Goal: Transaction & Acquisition: Subscribe to service/newsletter

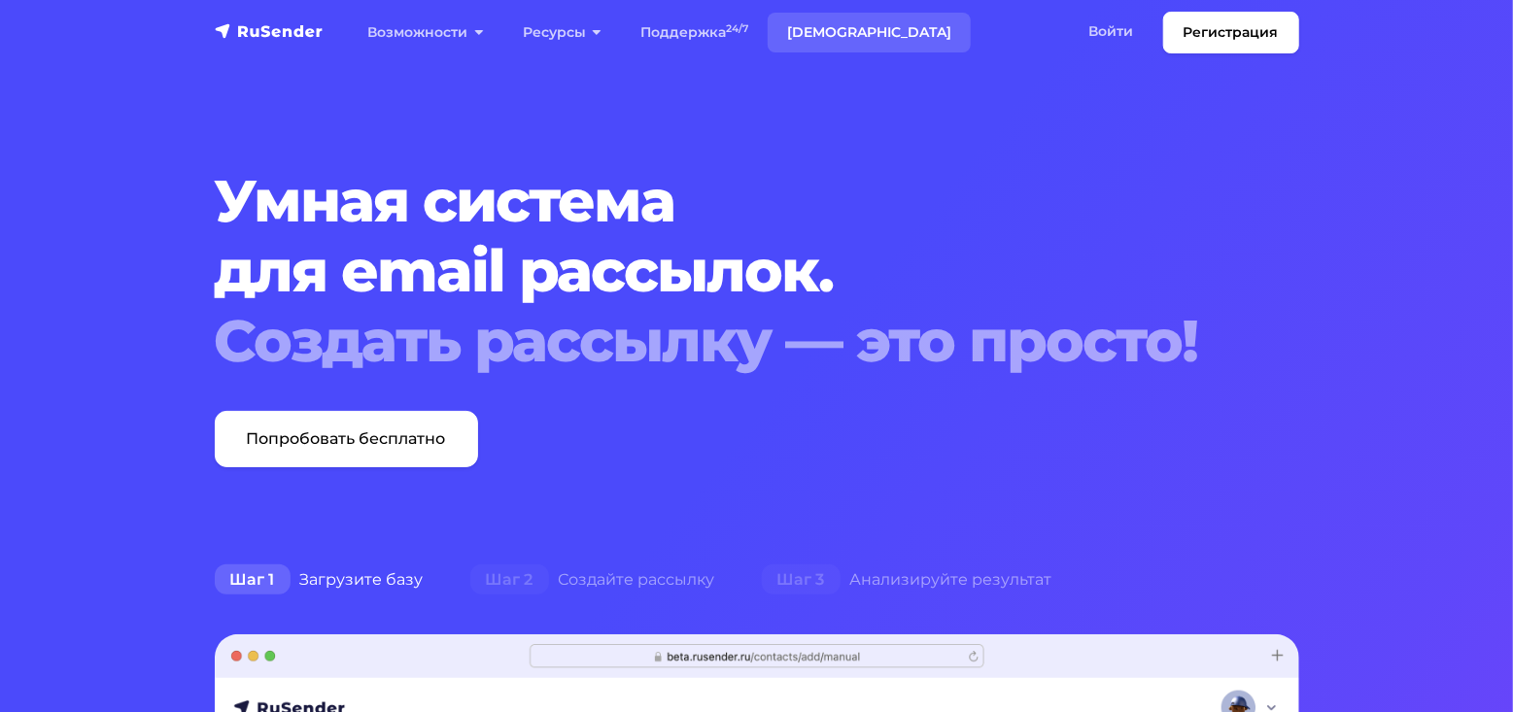
click at [839, 39] on link "[DEMOGRAPHIC_DATA]" at bounding box center [869, 33] width 203 height 40
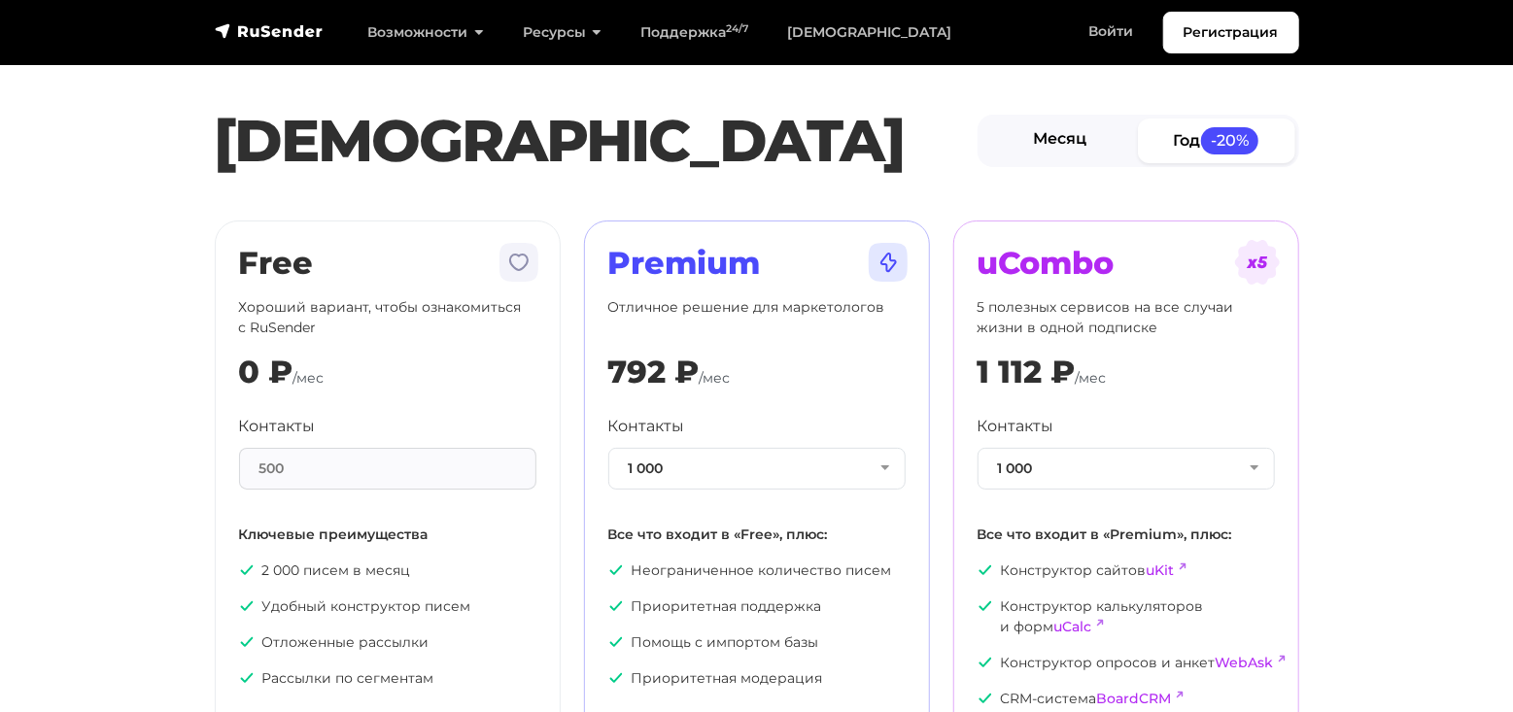
click at [1118, 148] on link "Месяц" at bounding box center [1060, 141] width 157 height 44
click at [1218, 145] on span "-20%" at bounding box center [1229, 140] width 58 height 26
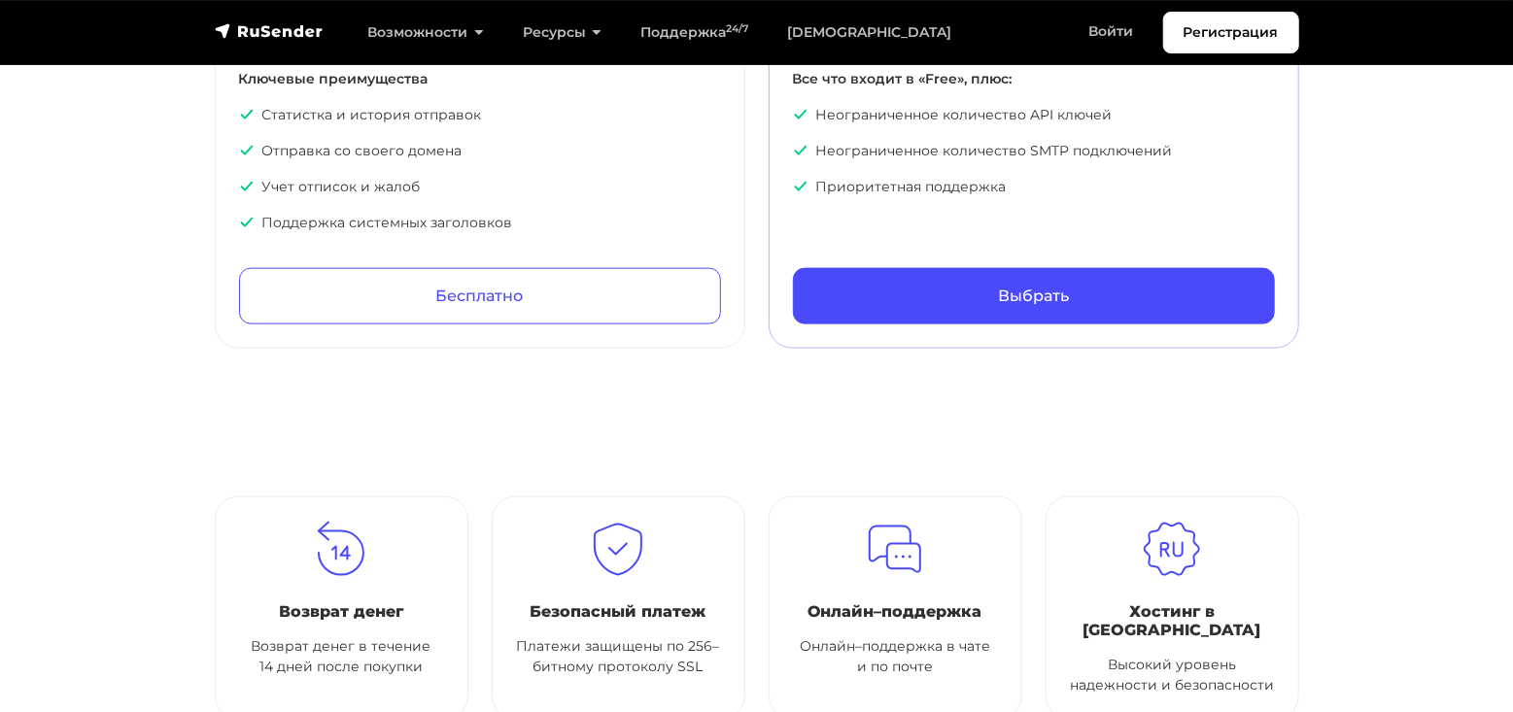
scroll to position [1166, 0]
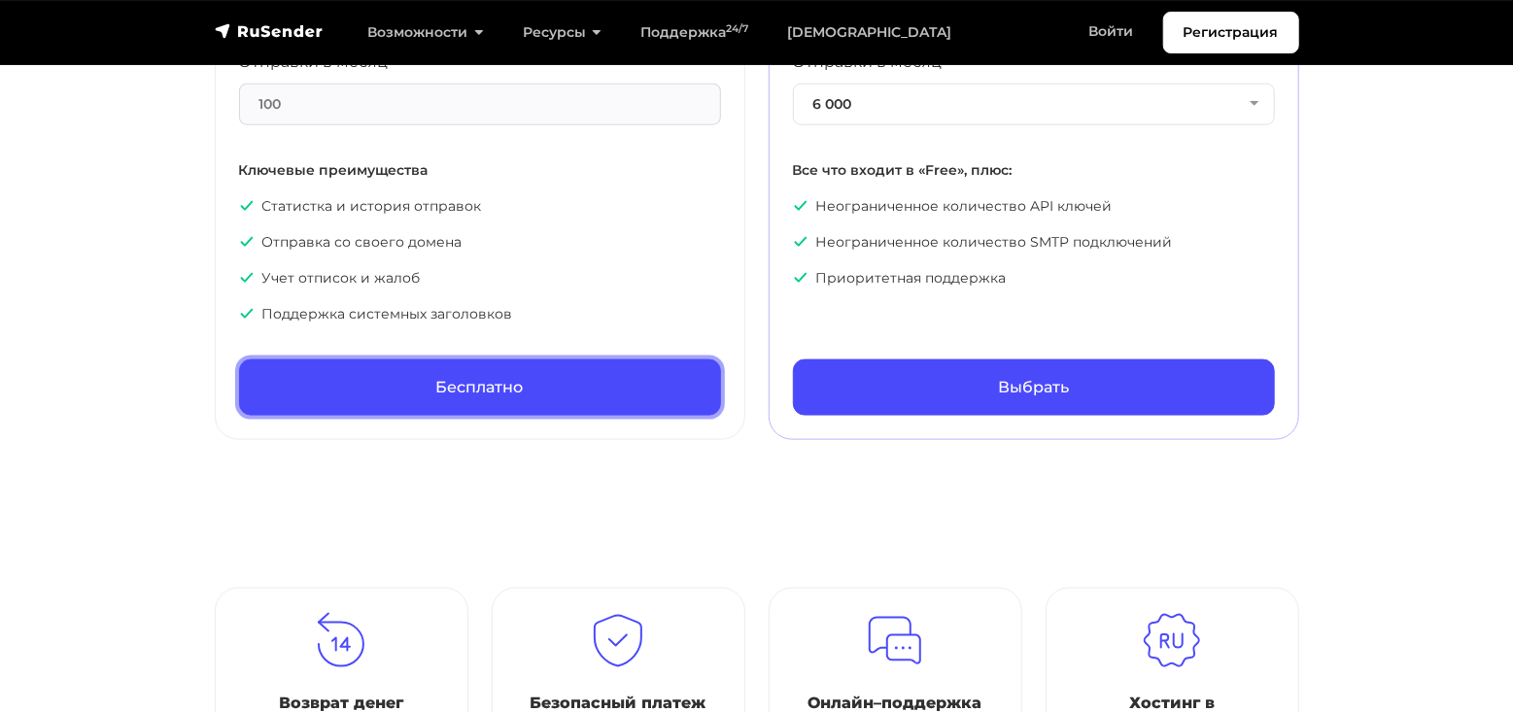
click at [439, 395] on link "Бесплатно" at bounding box center [480, 388] width 482 height 56
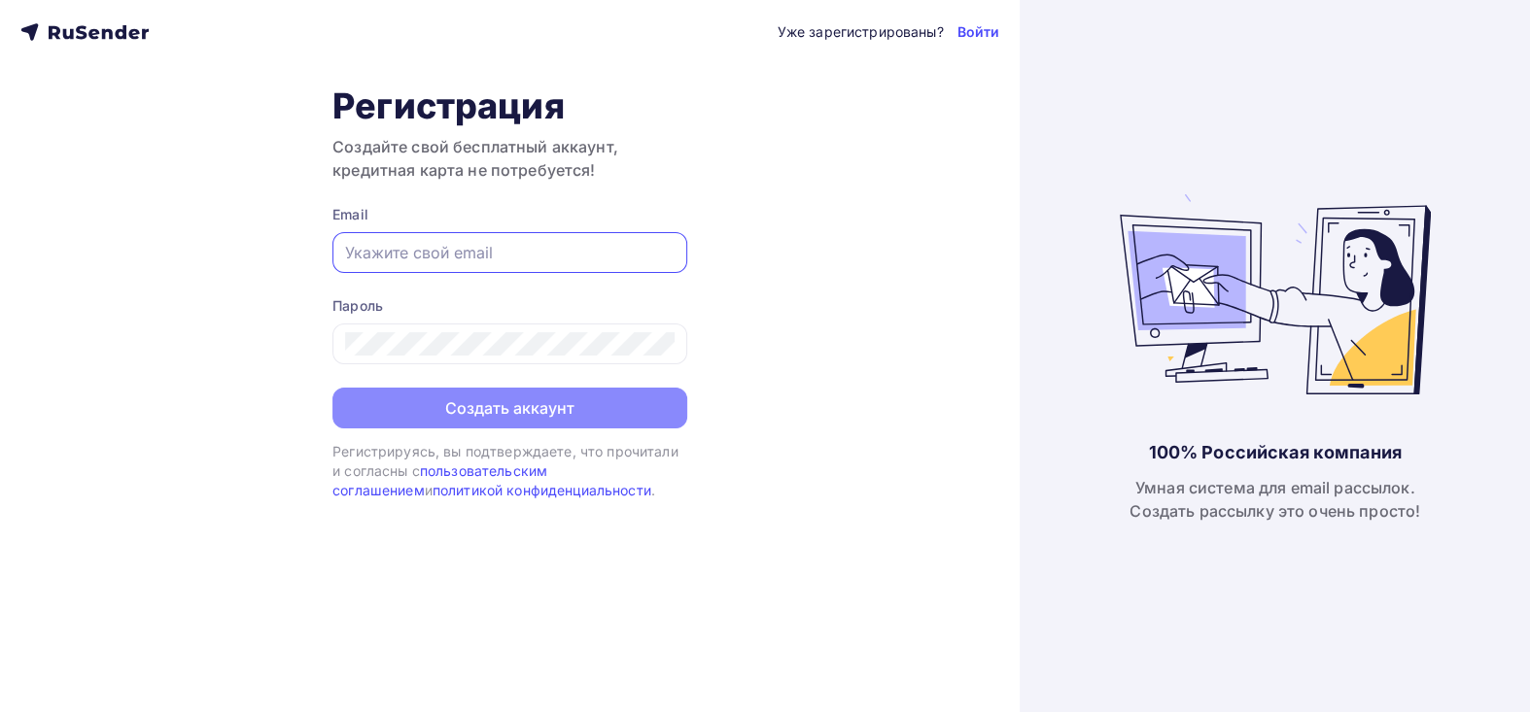
click at [441, 258] on input "text" at bounding box center [509, 252] width 329 height 23
paste input "dmsssoft@gmail.com"
type input "dmsssoft@gmail.com"
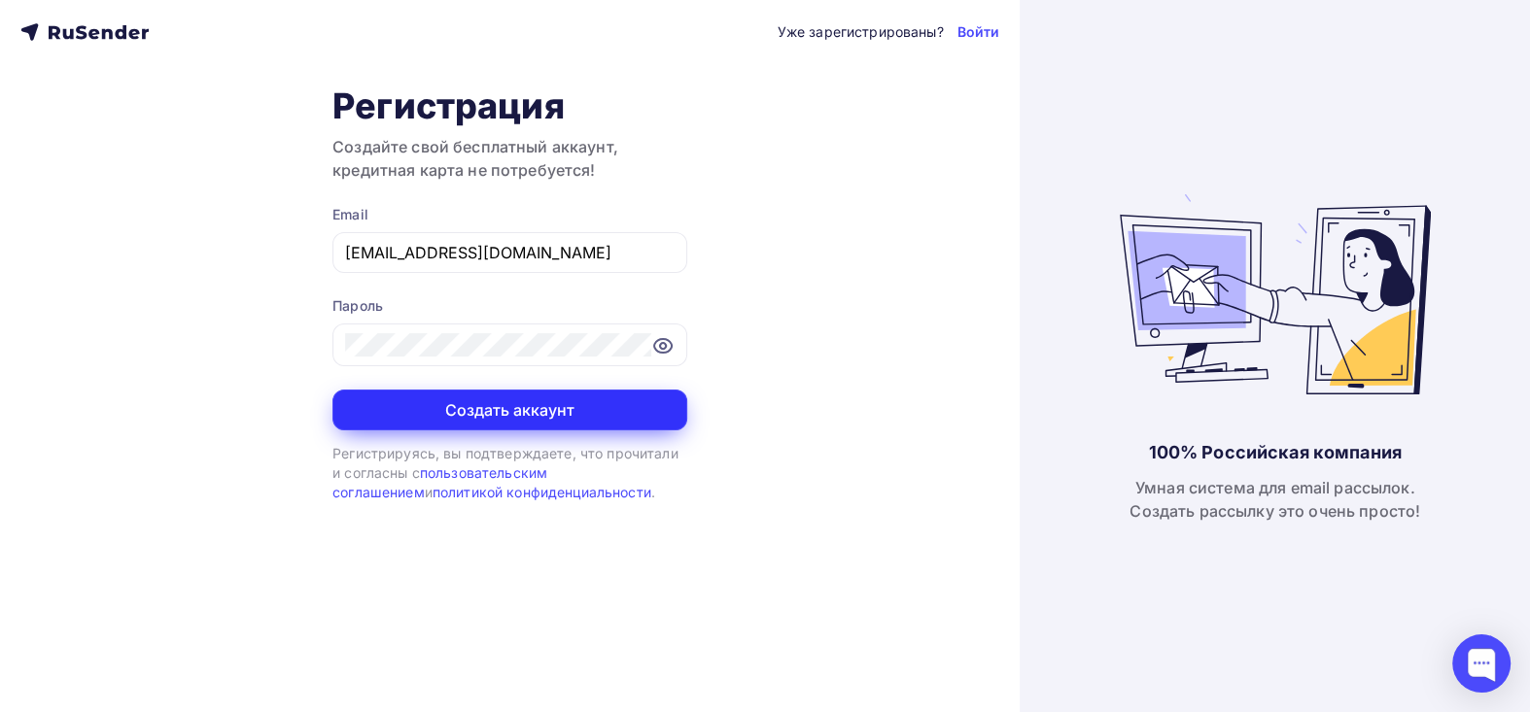
click at [466, 419] on button "Создать аккаунт" at bounding box center [509, 410] width 355 height 41
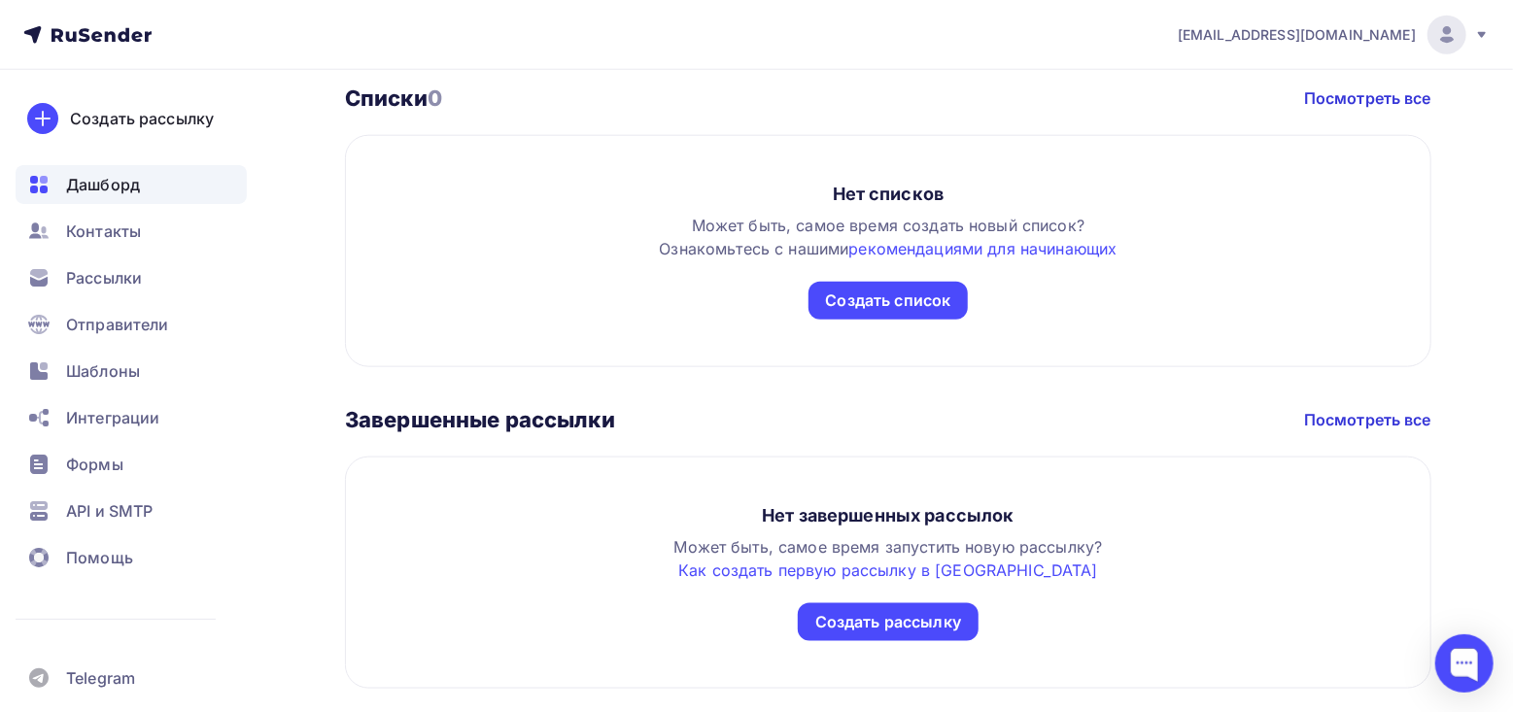
scroll to position [1139, 0]
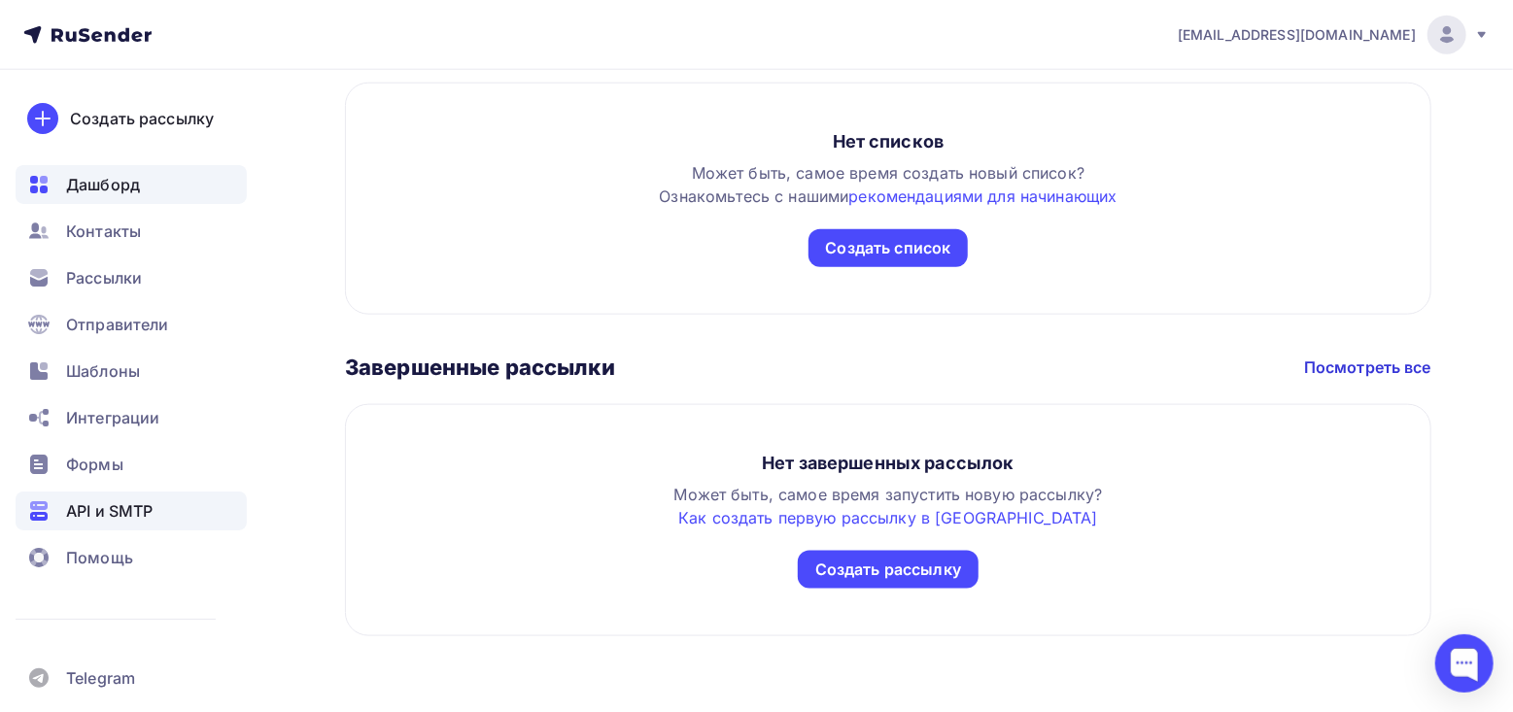
click at [136, 506] on span "API и SMTP" at bounding box center [109, 511] width 86 height 23
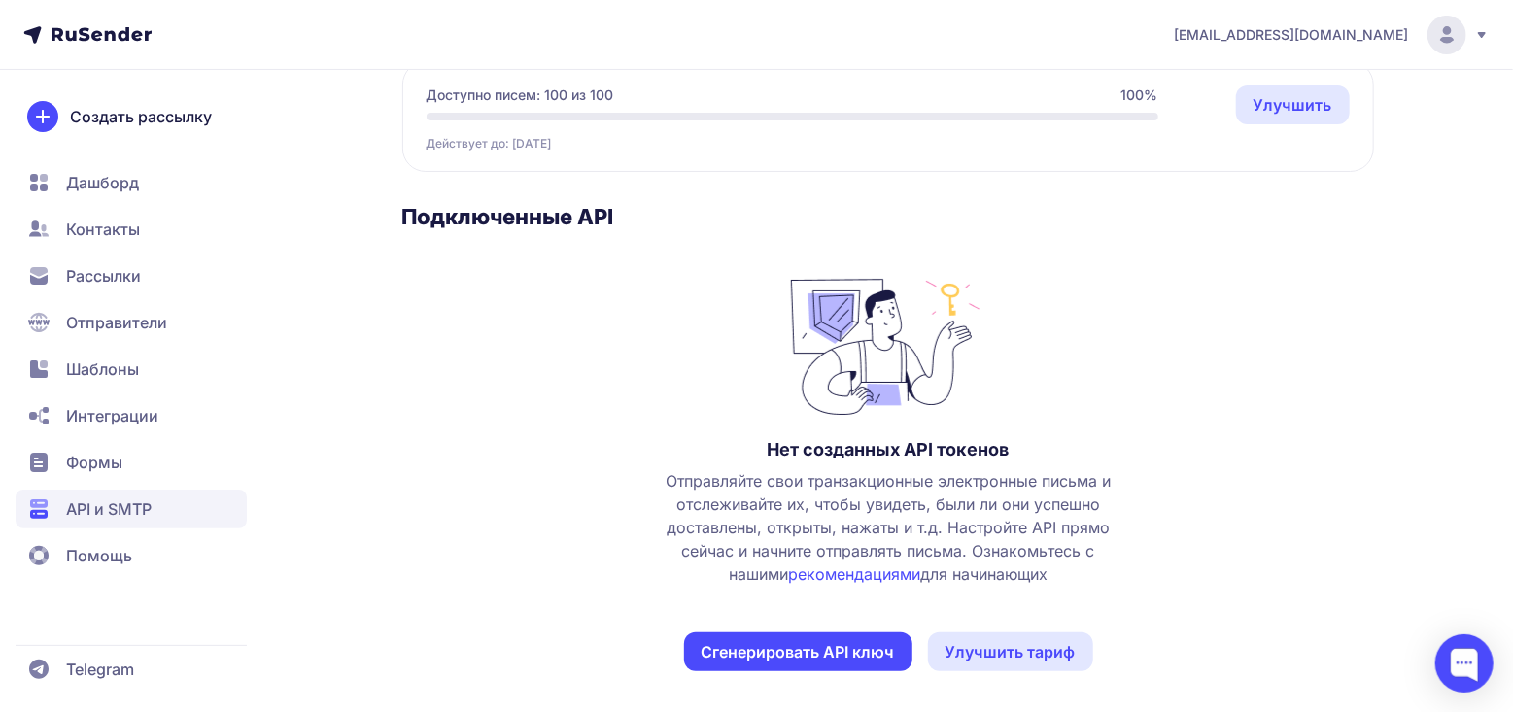
scroll to position [204, 0]
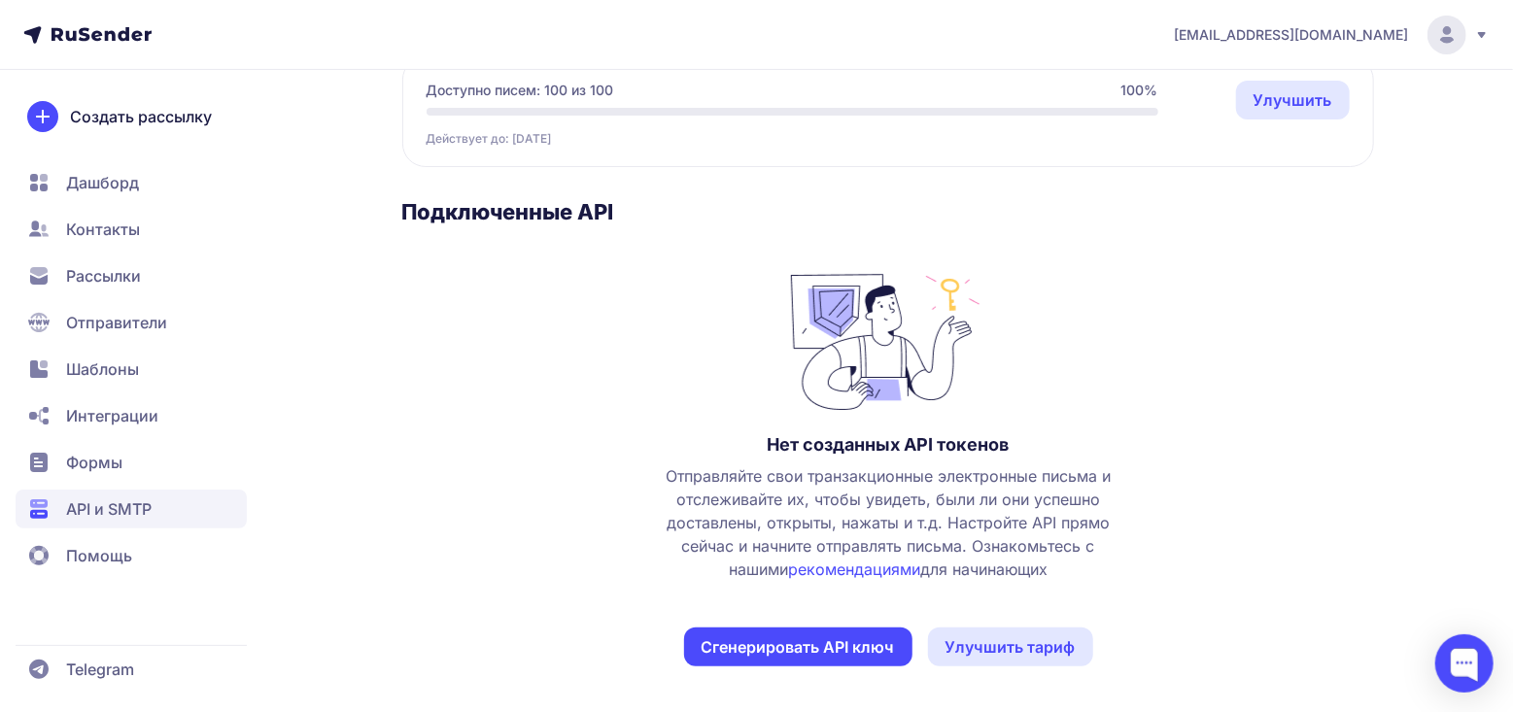
click at [804, 652] on button "Сгенерировать API ключ" at bounding box center [798, 647] width 228 height 39
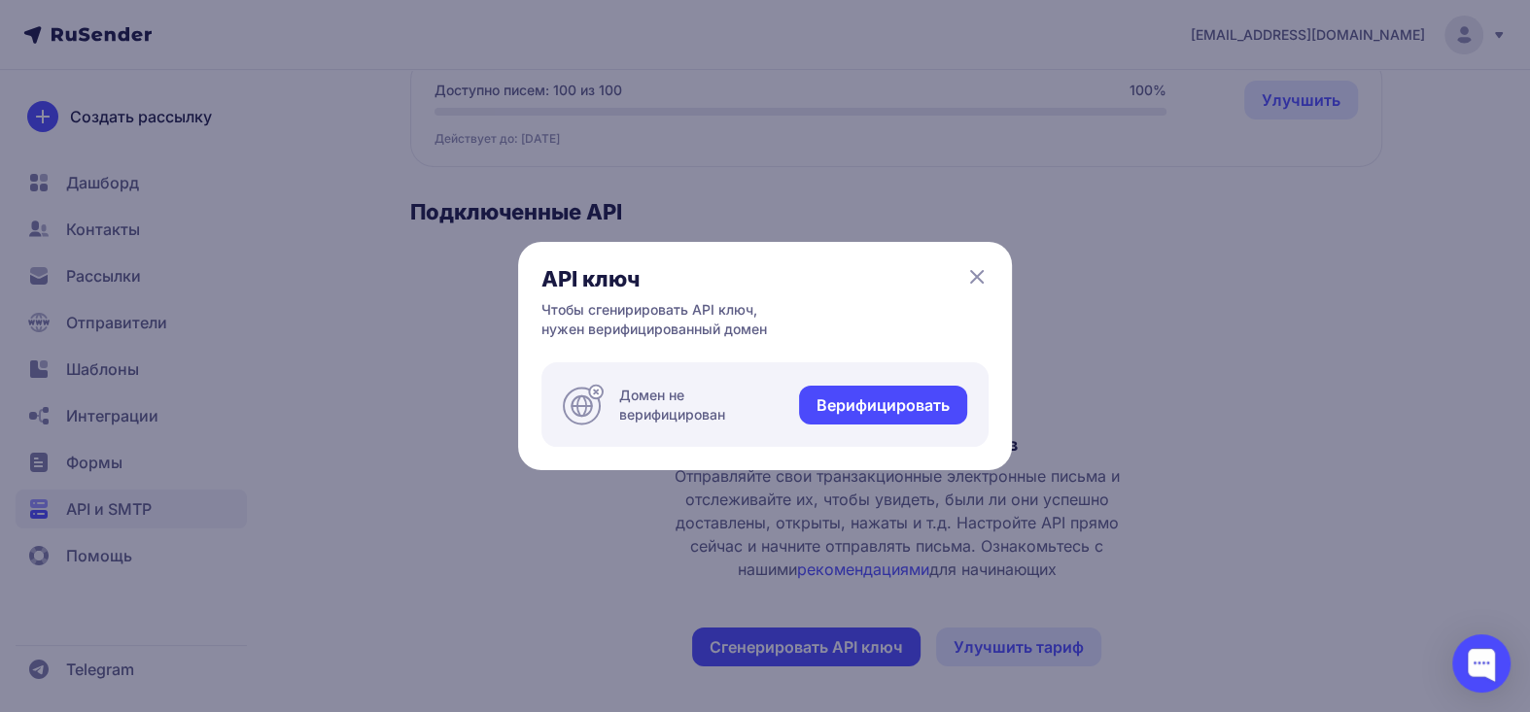
click at [984, 273] on icon at bounding box center [976, 276] width 23 height 23
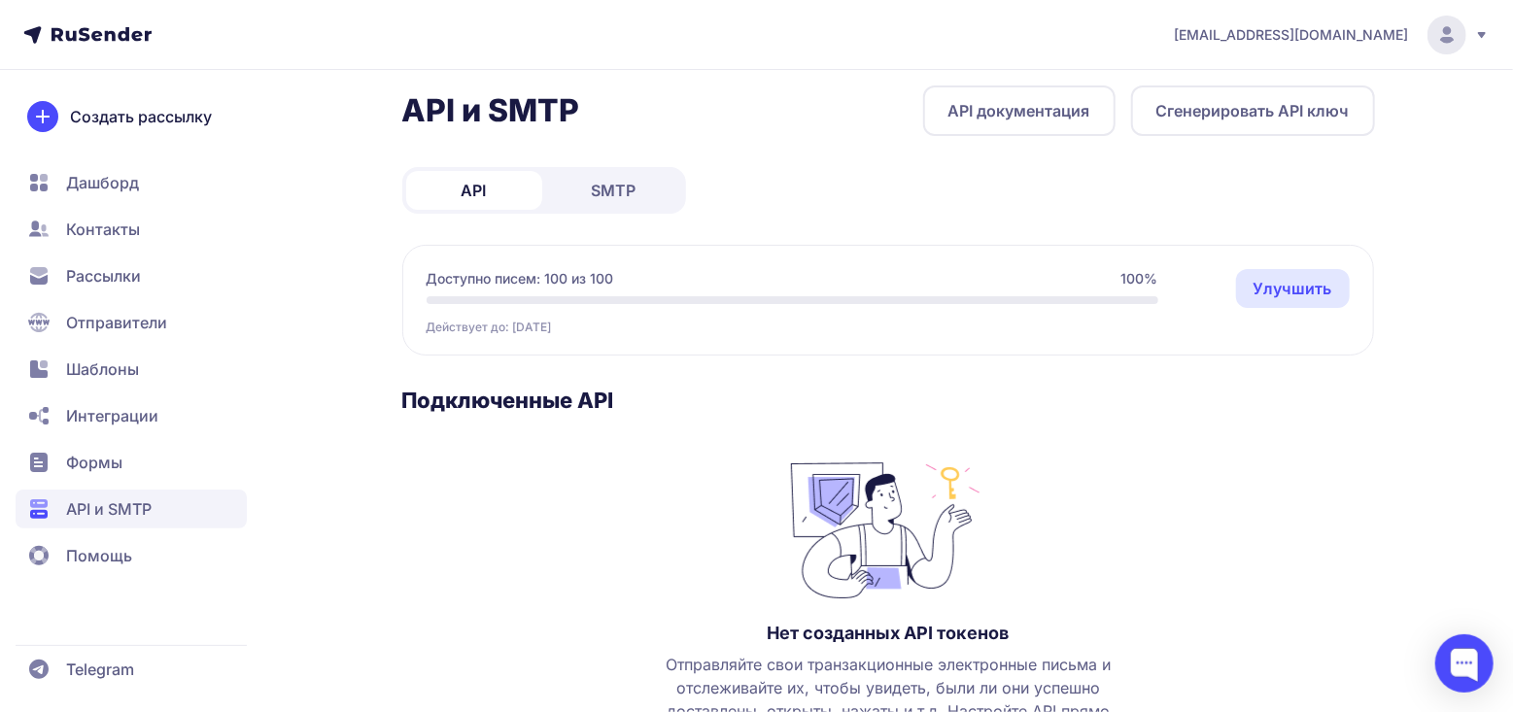
scroll to position [0, 0]
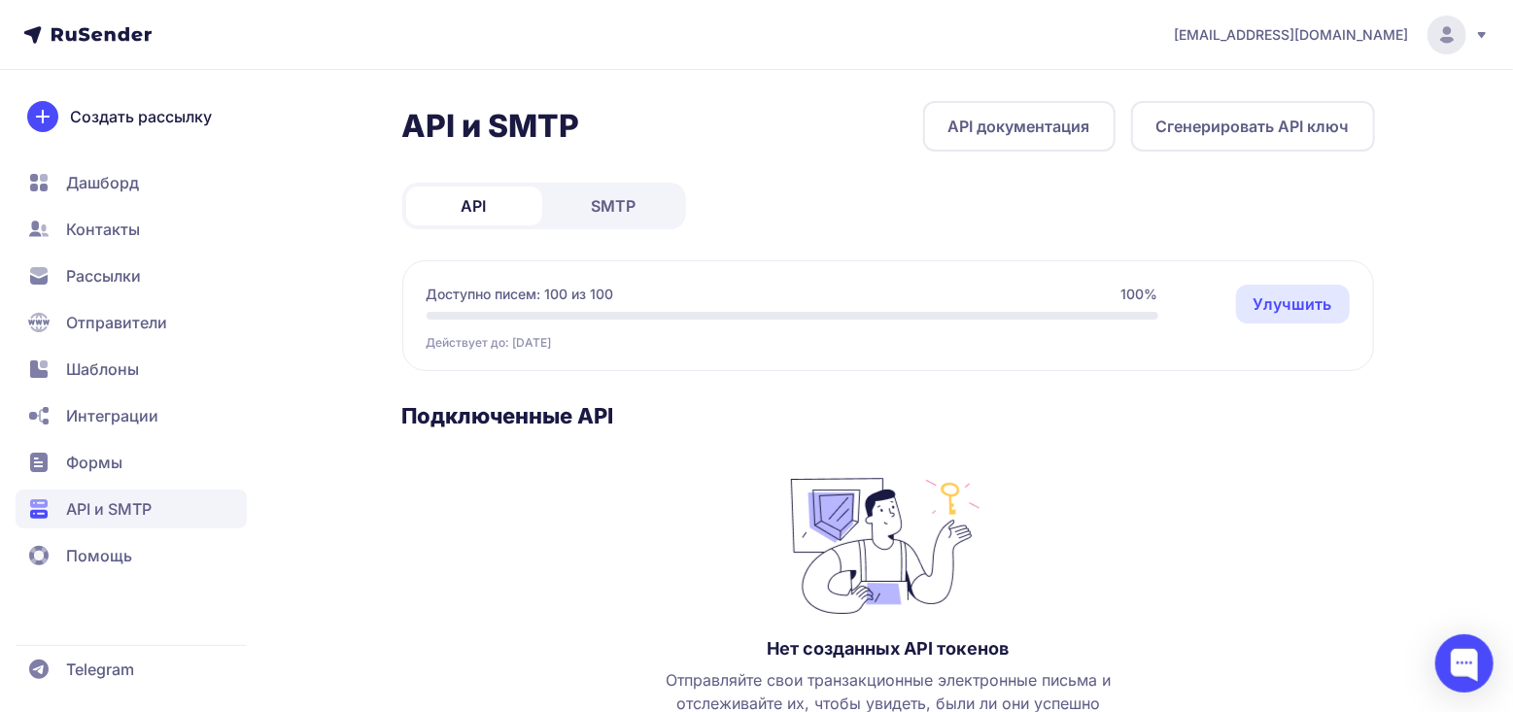
click at [634, 203] on span "SMTP" at bounding box center [614, 205] width 45 height 23
click at [456, 204] on link "API" at bounding box center [474, 206] width 136 height 39
click at [1456, 667] on div at bounding box center [1464, 664] width 58 height 58
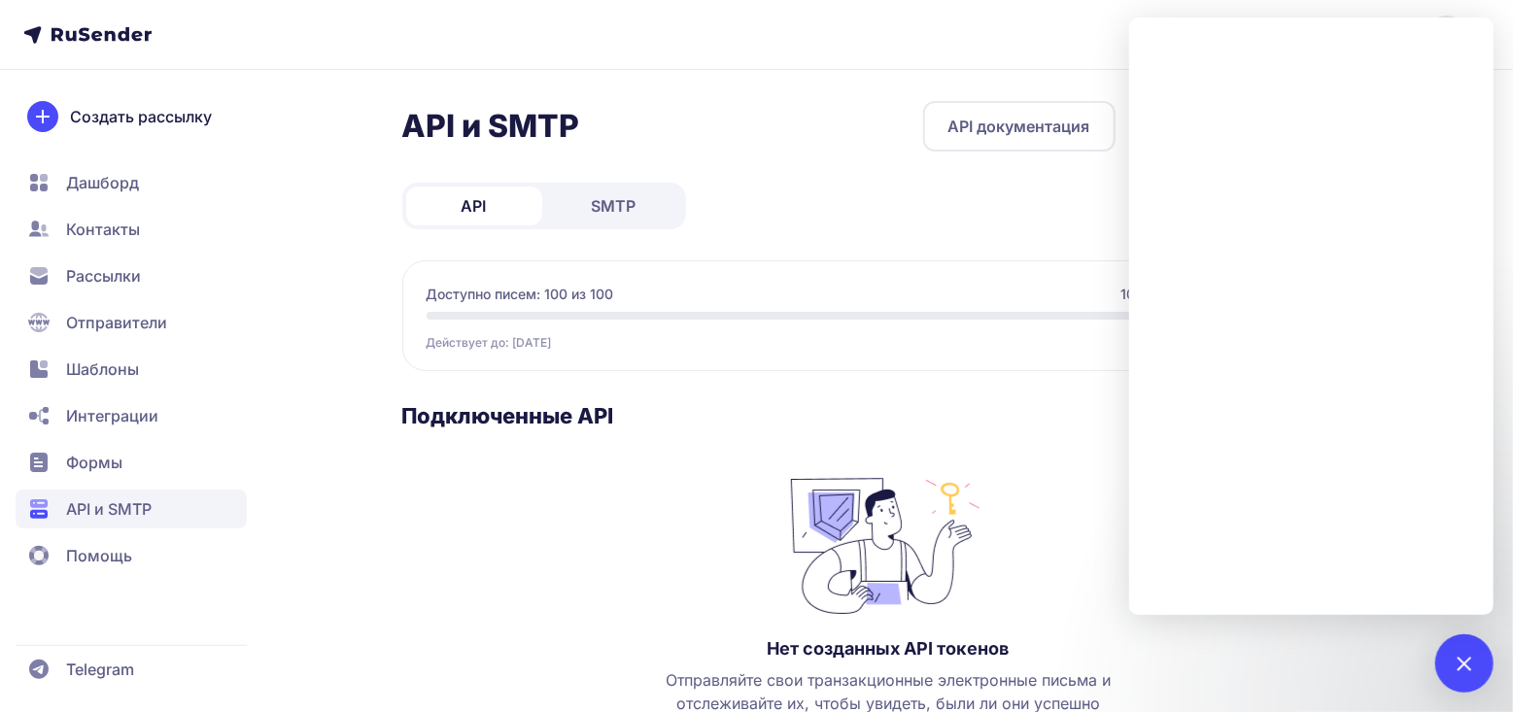
drag, startPoint x: 412, startPoint y: 293, endPoint x: 622, endPoint y: 354, distance: 218.7
click at [622, 354] on div "Доступно писем: 100 из 100 100% Действует до: 31.10.2025 Улучшить Улучшить" at bounding box center [888, 315] width 972 height 111
copy div "Доступно писем: 100 из 100 100% Действует до: 31.10.2025"
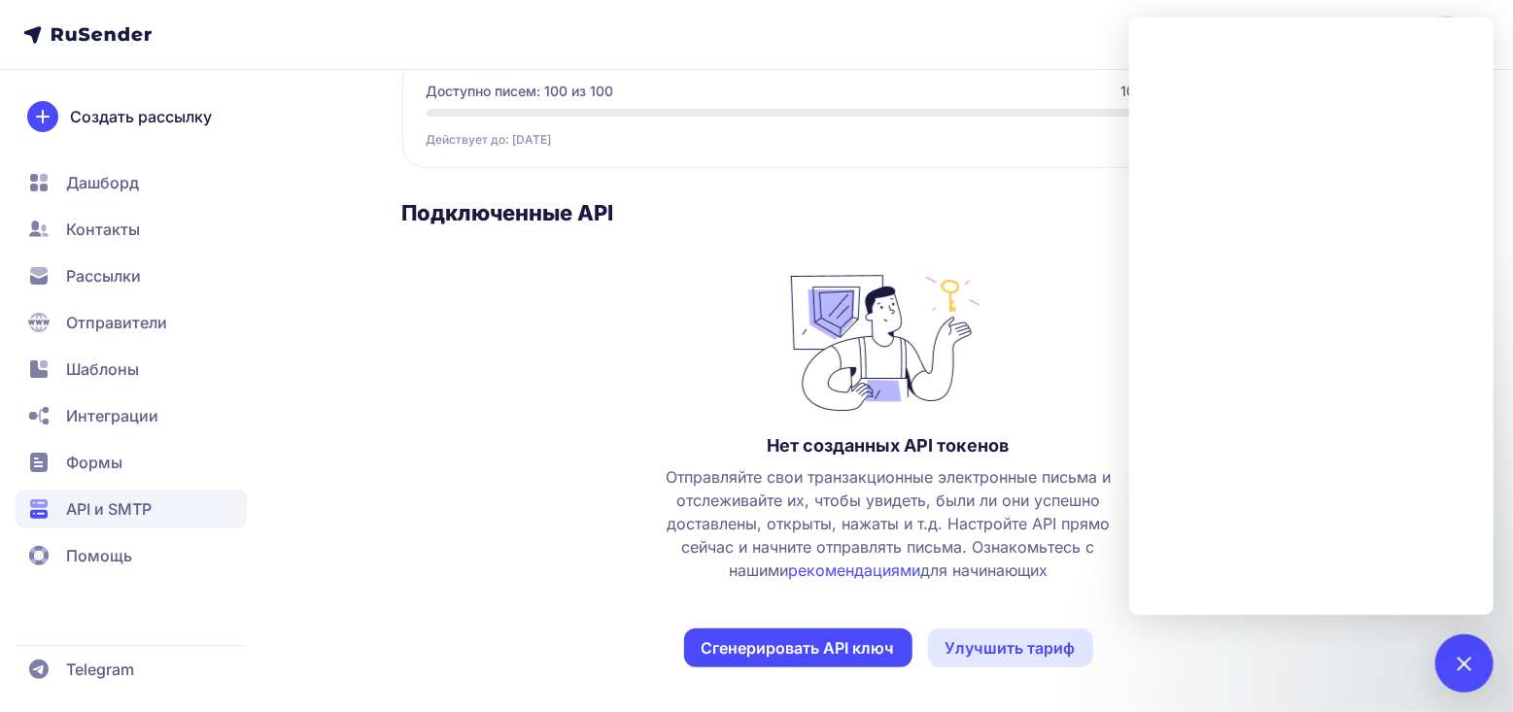
scroll to position [204, 0]
click at [83, 38] on icon at bounding box center [102, 34] width 100 height 15
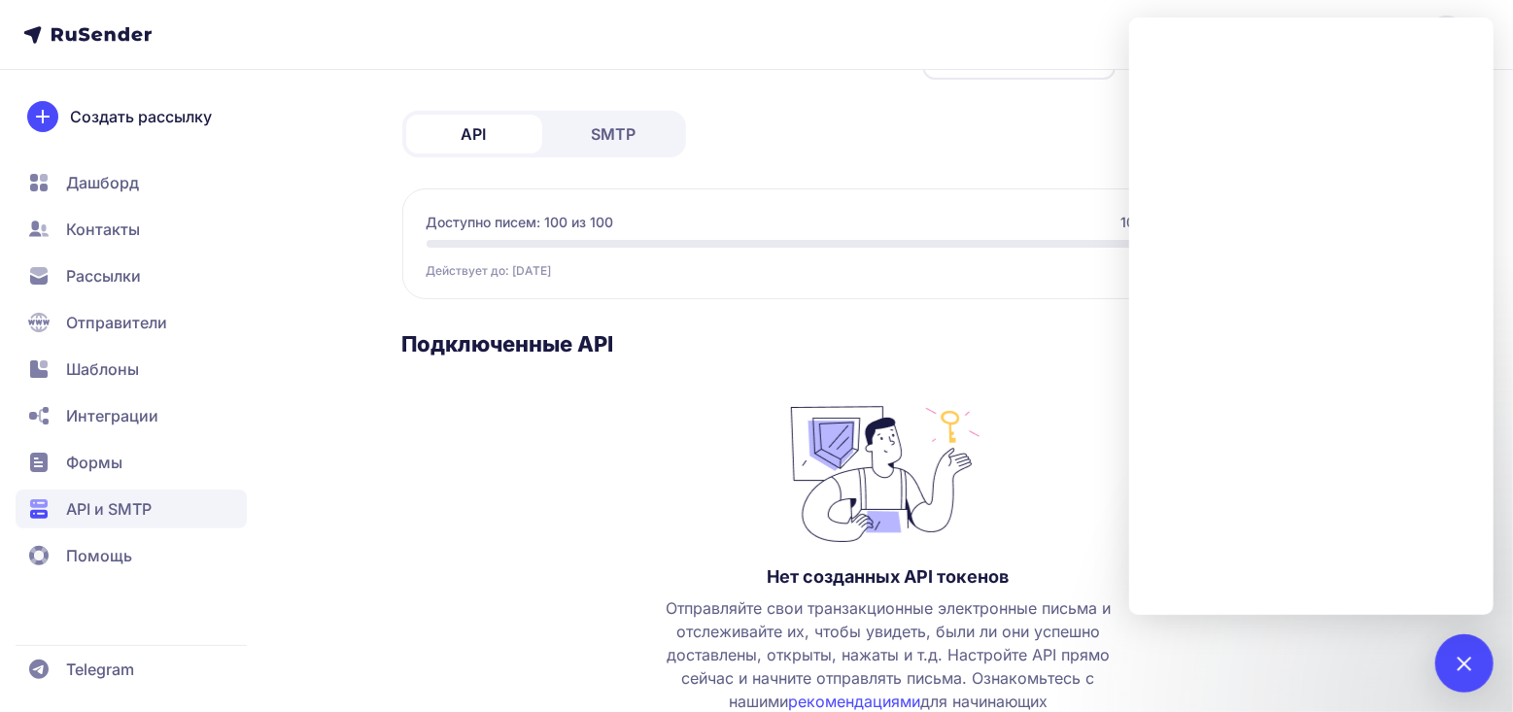
scroll to position [97, 0]
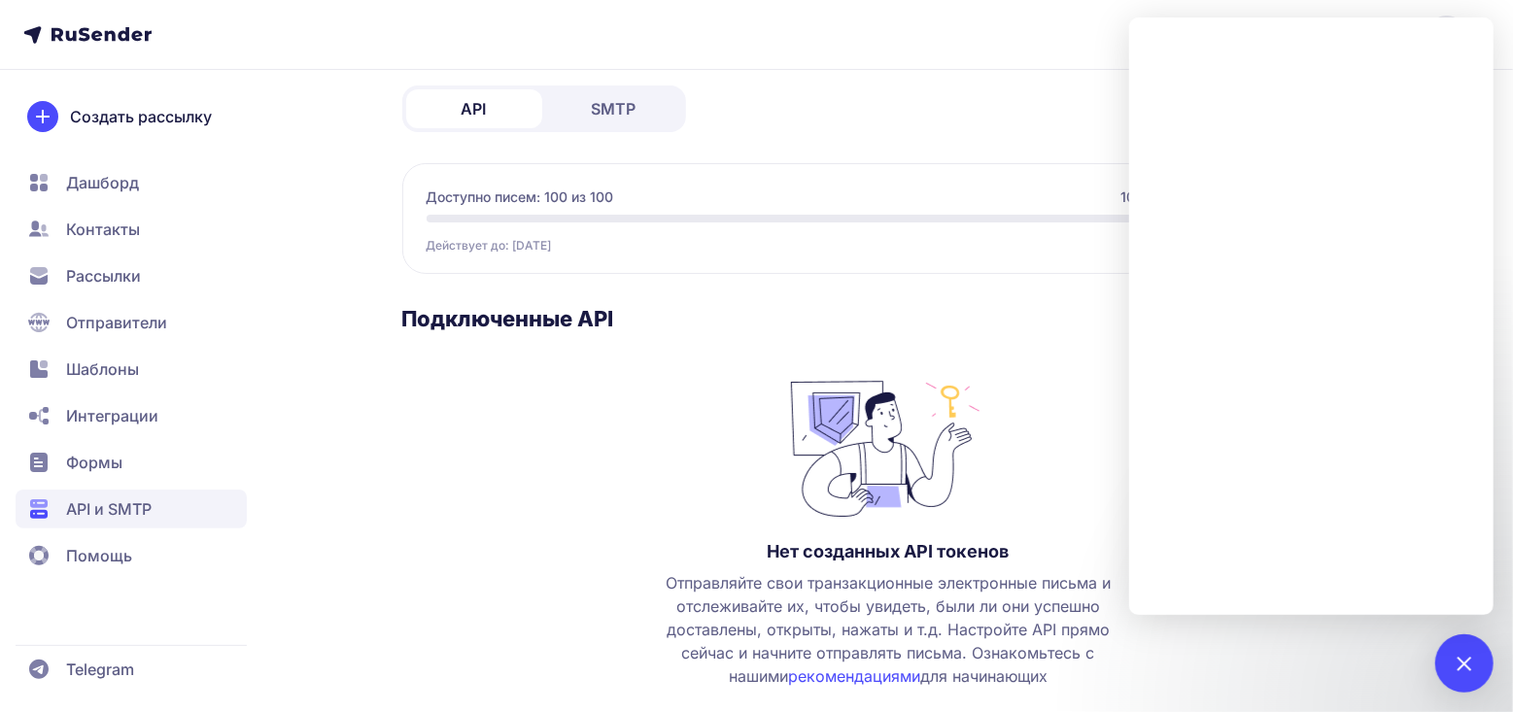
click at [896, 132] on div "API и SMTP API документация Сгенерировать API ключ API SMTP Доступно писем: 100…" at bounding box center [888, 412] width 973 height 816
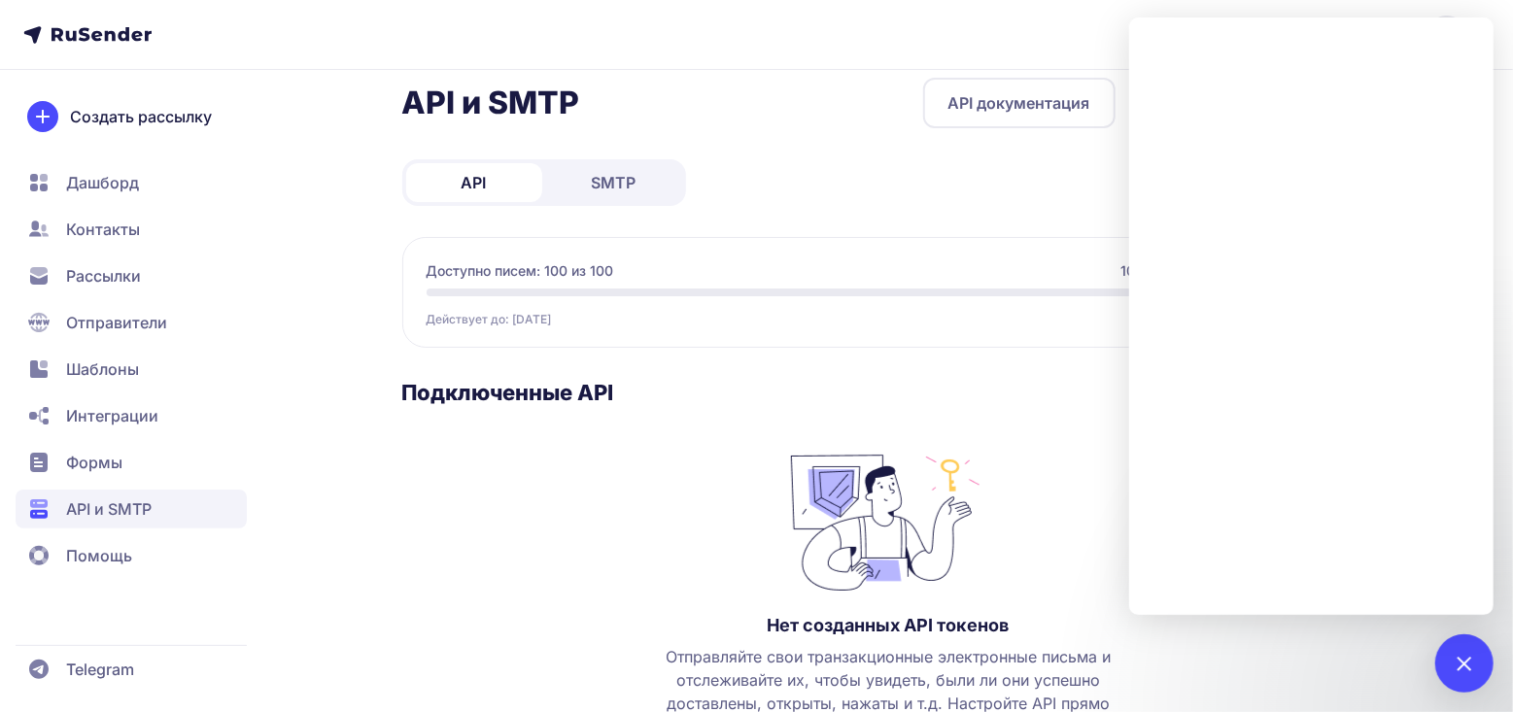
scroll to position [0, 0]
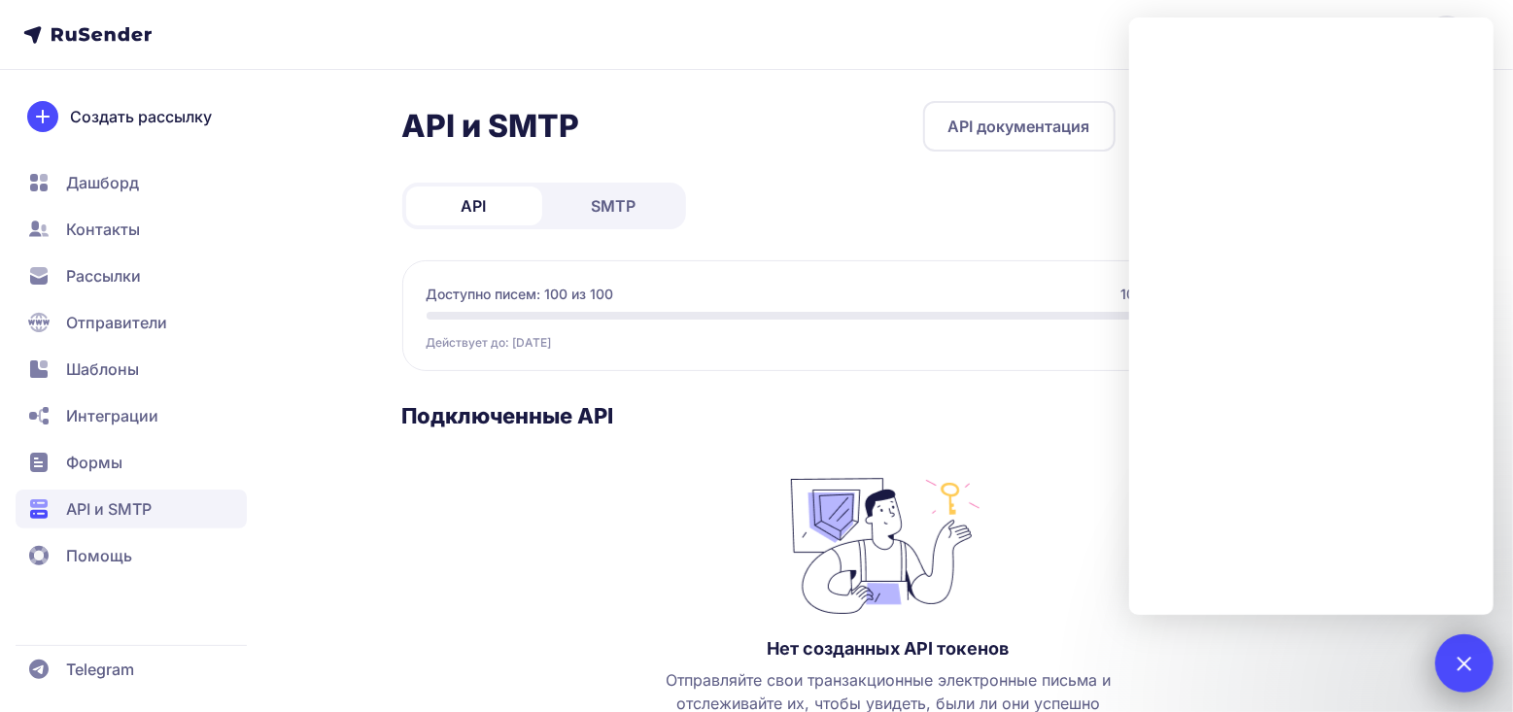
click at [1469, 673] on div at bounding box center [1464, 664] width 58 height 58
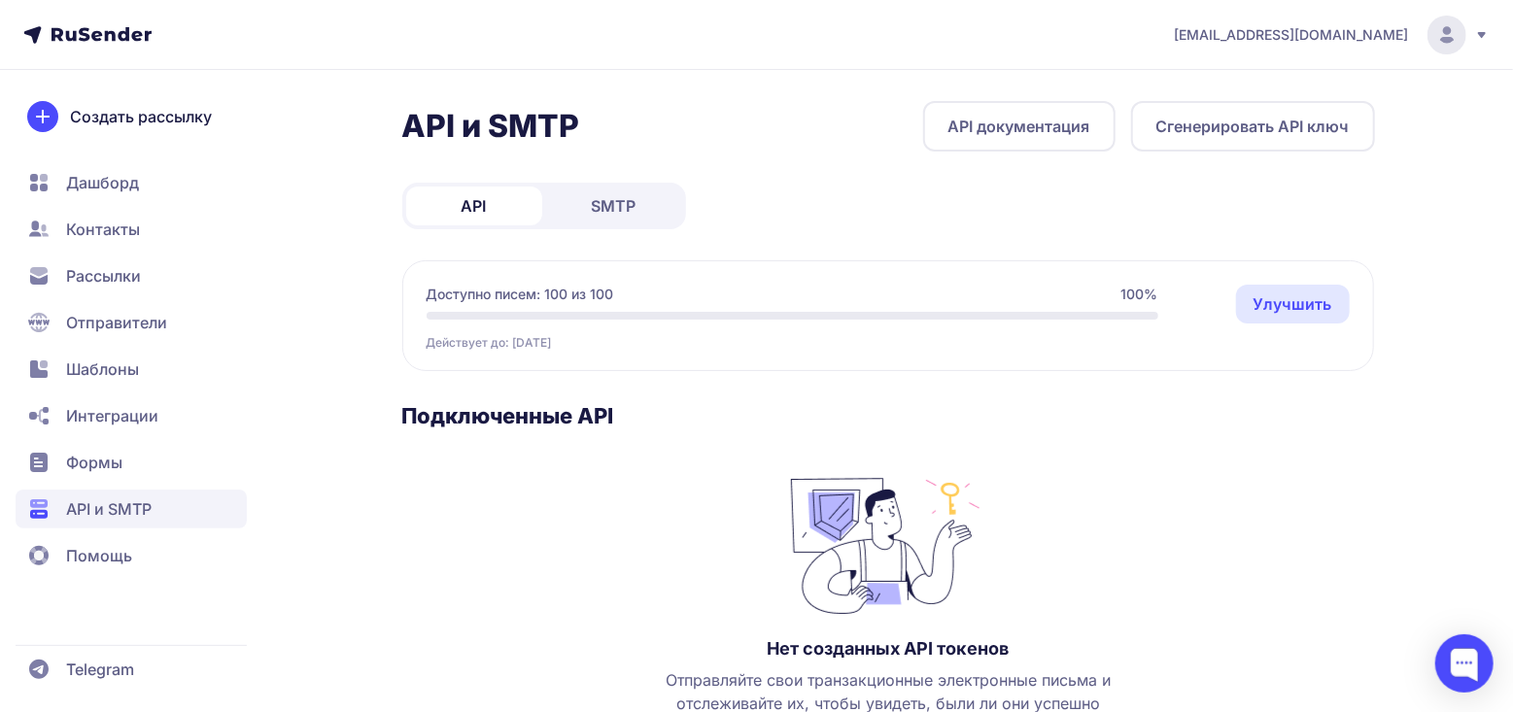
click at [1475, 40] on icon at bounding box center [1482, 35] width 16 height 16
click at [1210, 178] on span "Выйти" at bounding box center [1225, 183] width 46 height 23
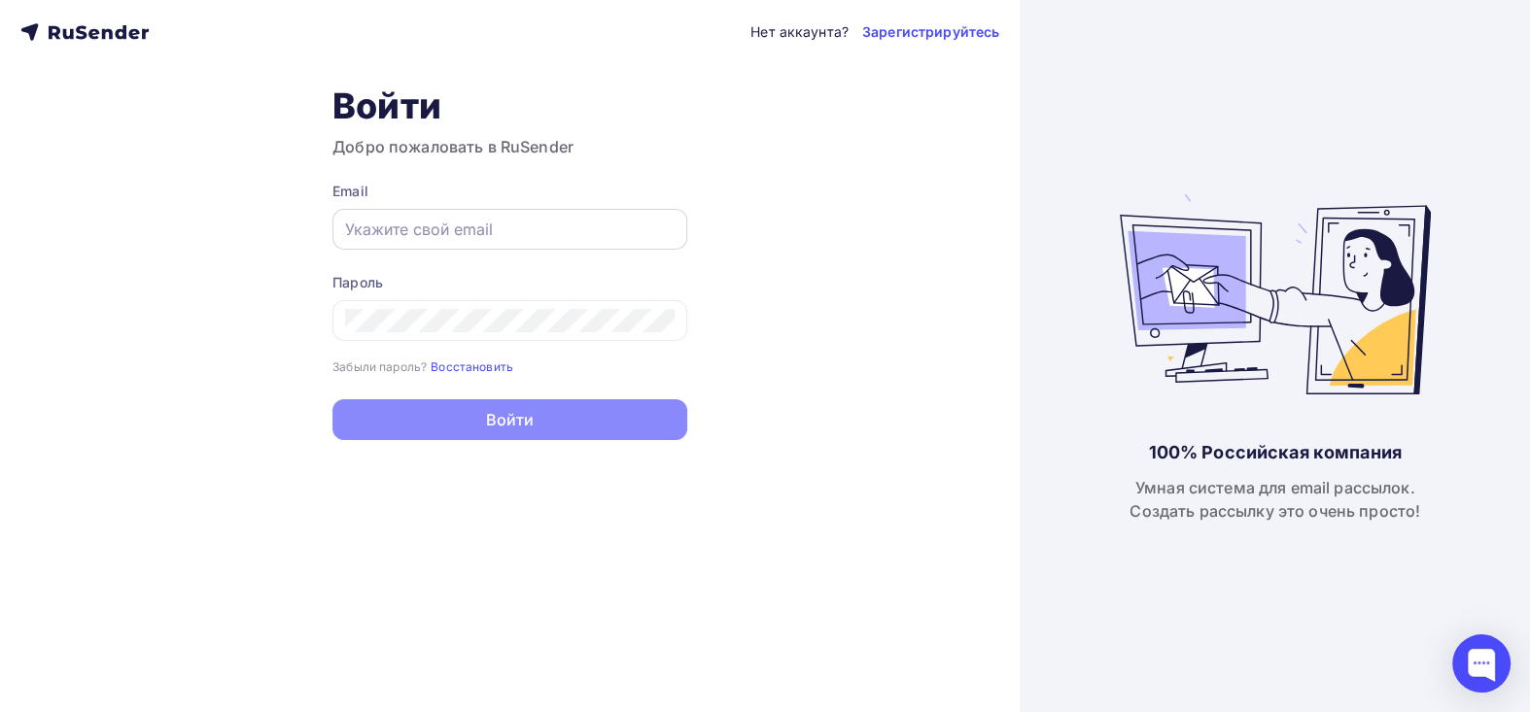
type input "[EMAIL_ADDRESS][DOMAIN_NAME]"
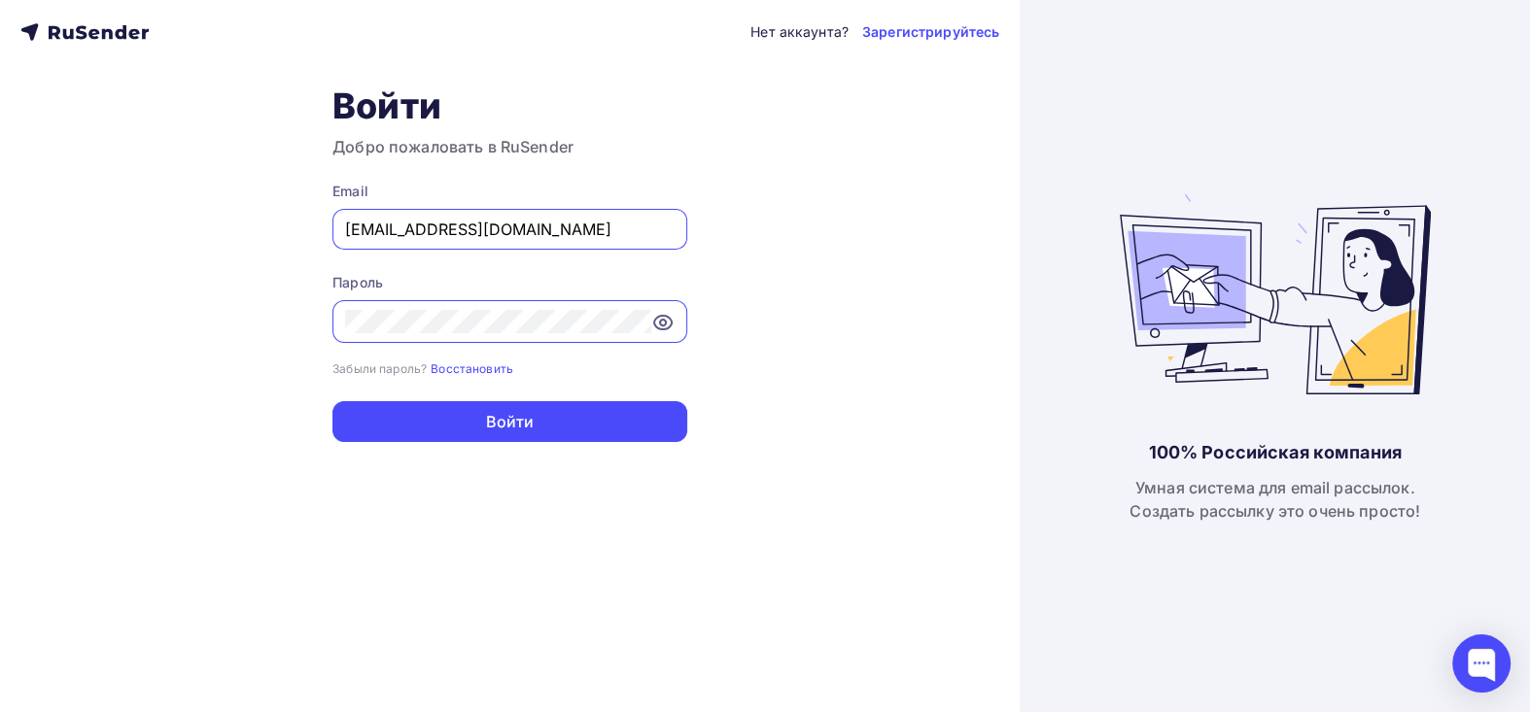
drag, startPoint x: 481, startPoint y: 228, endPoint x: 304, endPoint y: 230, distance: 176.9
click at [246, 229] on div "Нет аккаунта? Зарегистрируйтесь Войти Добро пожаловать в RuSender Email dmsssof…" at bounding box center [509, 356] width 1019 height 712
click at [670, 320] on icon at bounding box center [662, 322] width 23 height 23
click at [291, 322] on div "Нет аккаунта? Зарегистрируйтесь Войти Добро пожаловать в RuSender Email dmsssof…" at bounding box center [509, 356] width 1019 height 712
drag, startPoint x: 512, startPoint y: 225, endPoint x: 219, endPoint y: 225, distance: 293.5
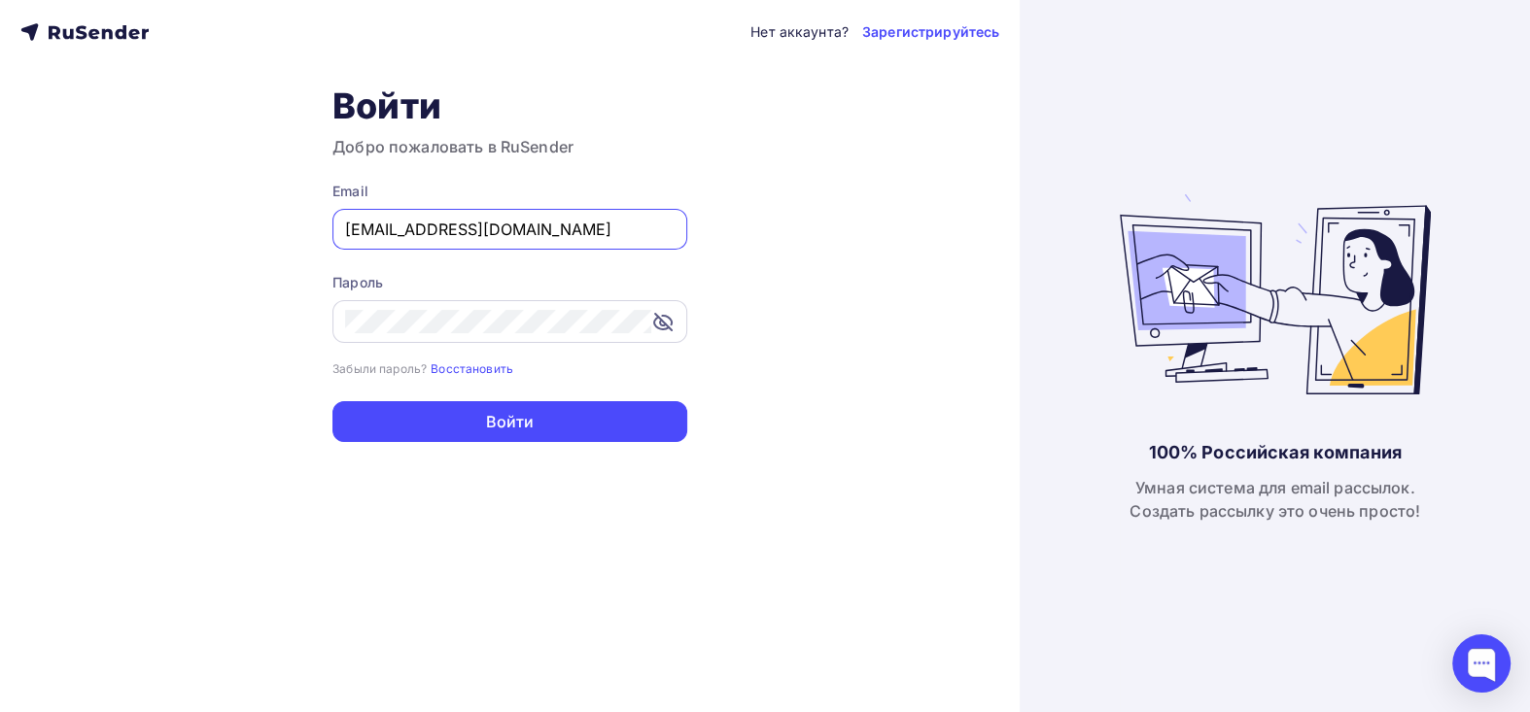
click at [219, 225] on div "Нет аккаунта? Зарегистрируйтесь Войти Добро пожаловать в RuSender Email dmsssof…" at bounding box center [509, 356] width 1019 height 712
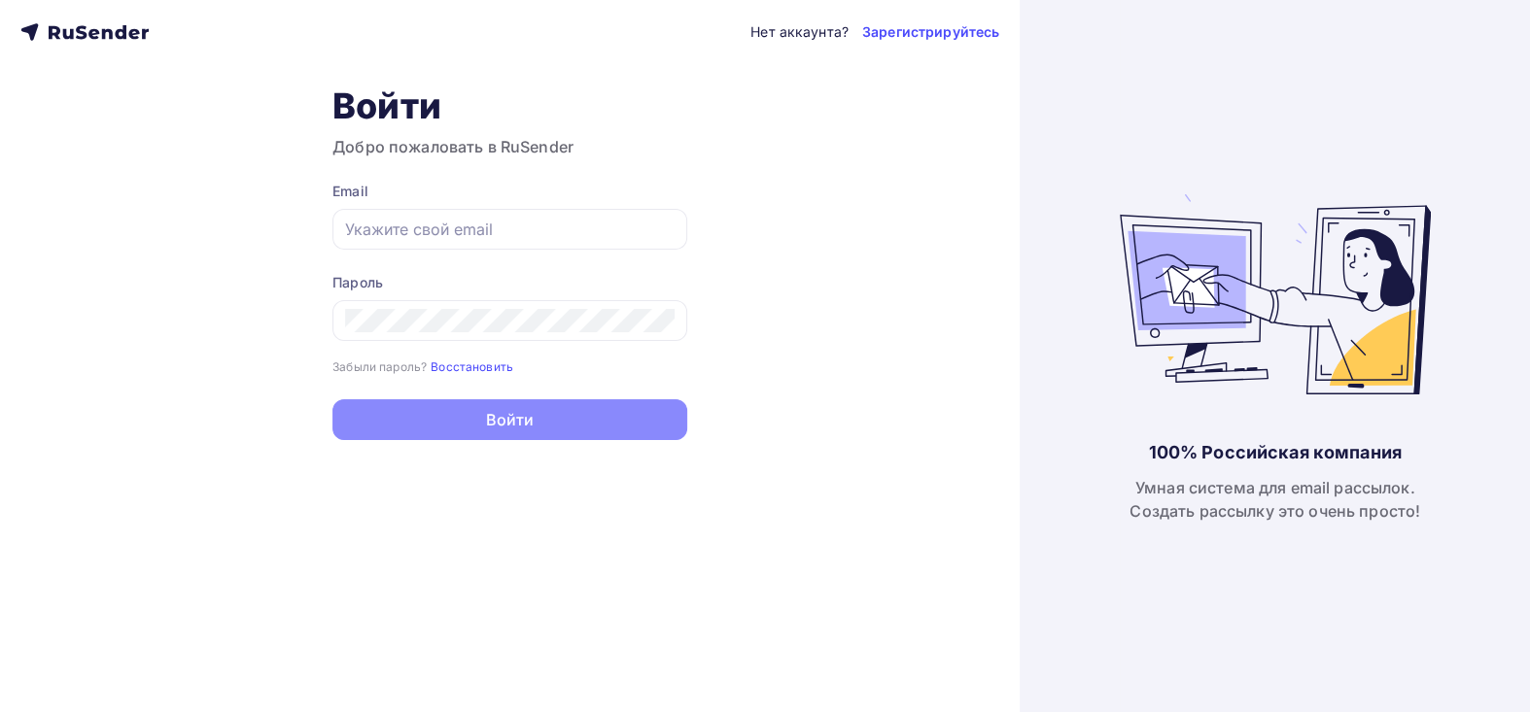
type input "[EMAIL_ADDRESS][DOMAIN_NAME]"
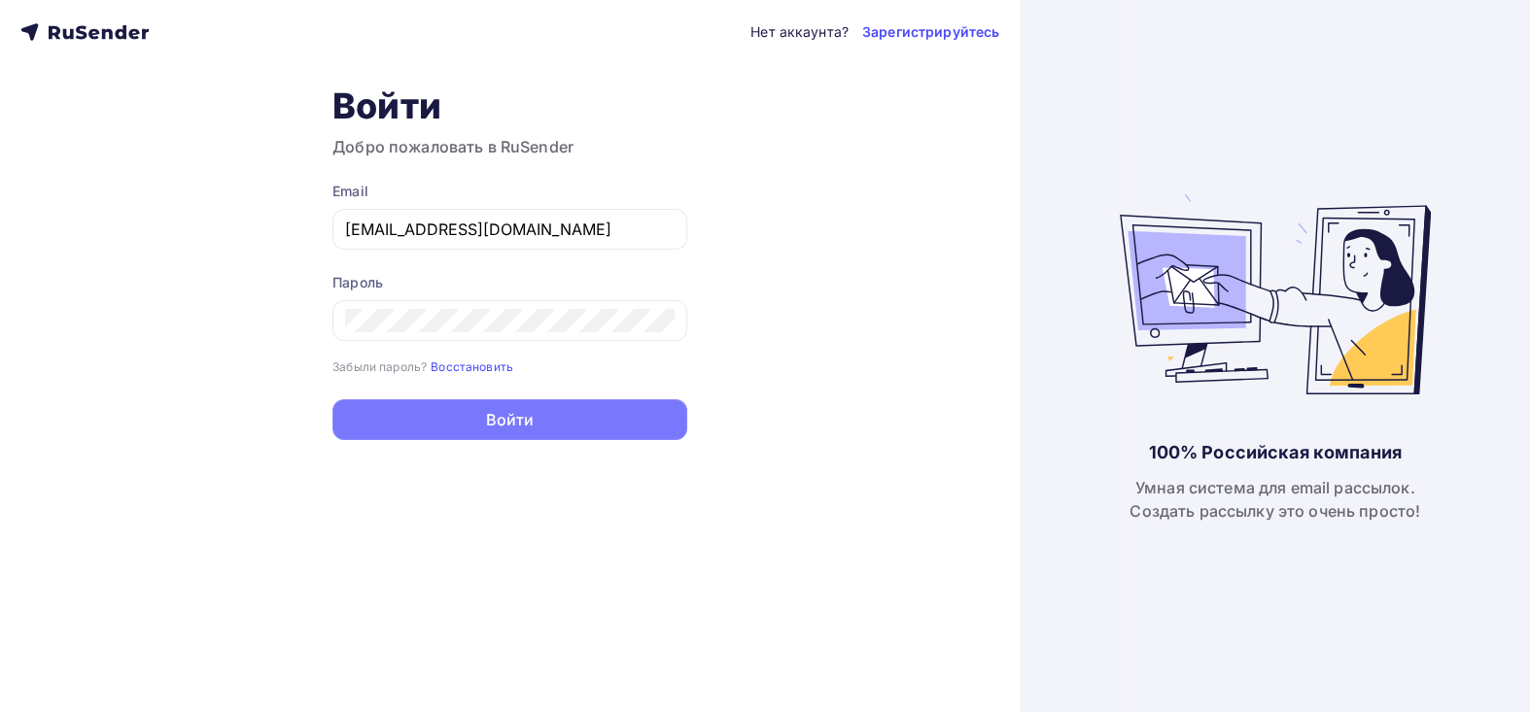
click at [520, 434] on button "Войти" at bounding box center [509, 419] width 355 height 41
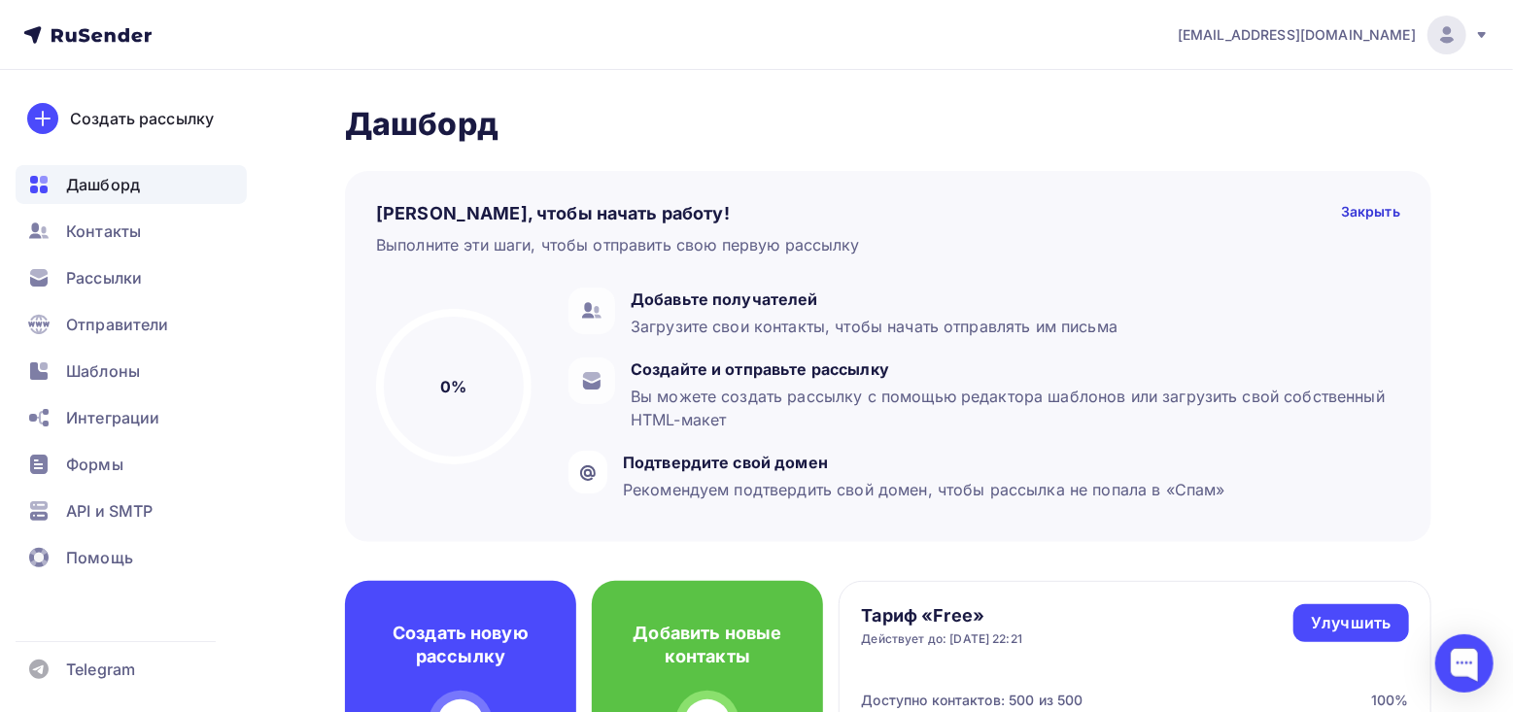
drag, startPoint x: 1468, startPoint y: 657, endPoint x: 1389, endPoint y: 623, distance: 86.6
click at [1467, 657] on div at bounding box center [1464, 664] width 58 height 58
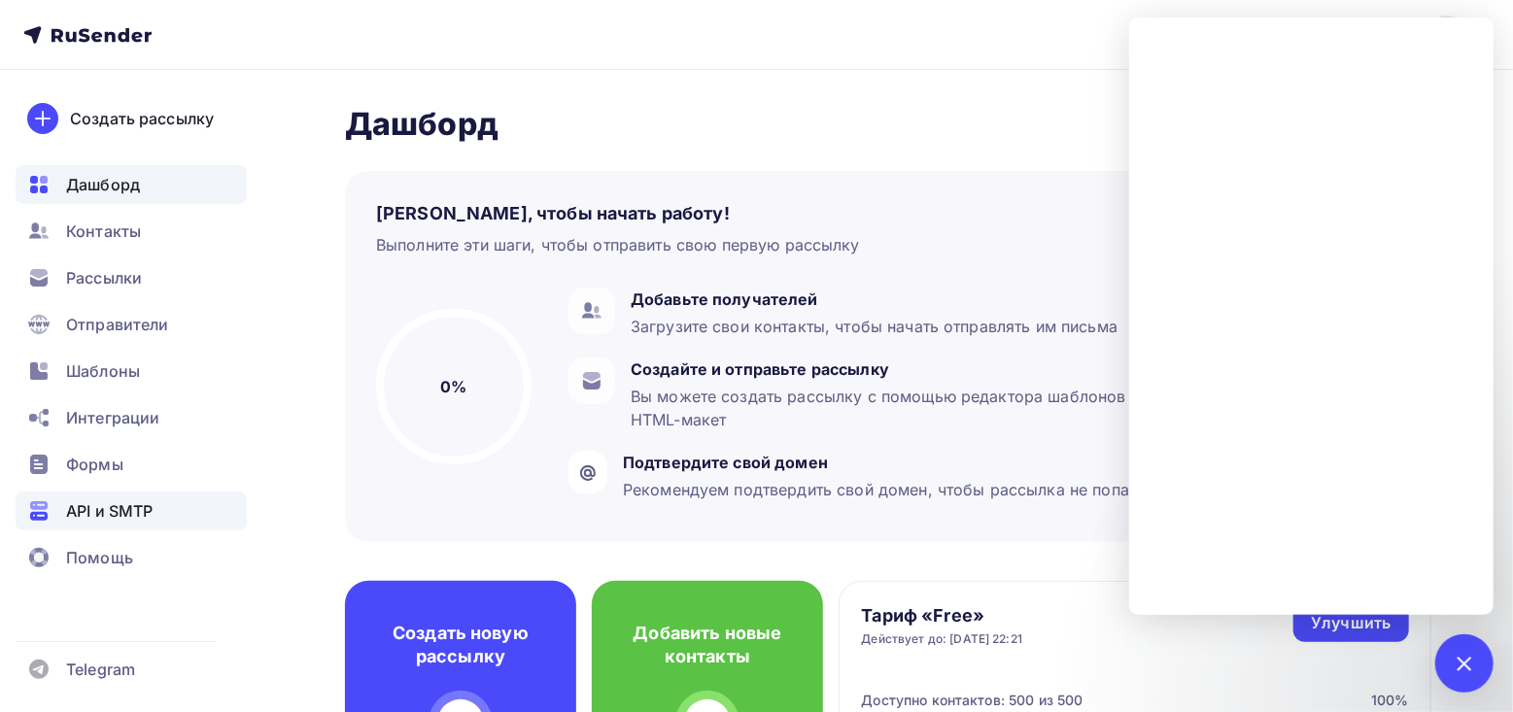
click at [138, 500] on span "API и SMTP" at bounding box center [109, 511] width 86 height 23
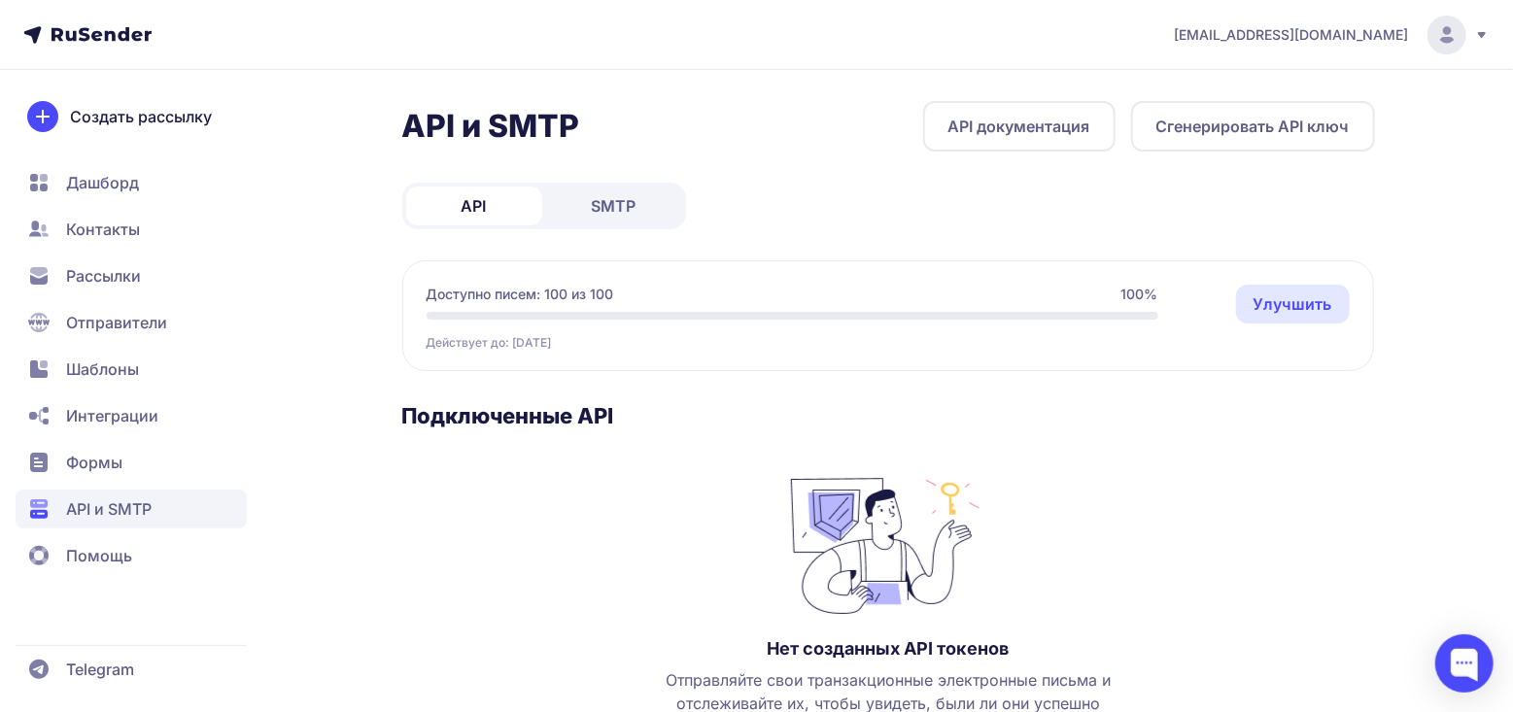
click at [622, 211] on span "SMTP" at bounding box center [614, 205] width 45 height 23
click at [540, 137] on h2 "API и SMTP" at bounding box center [491, 126] width 178 height 39
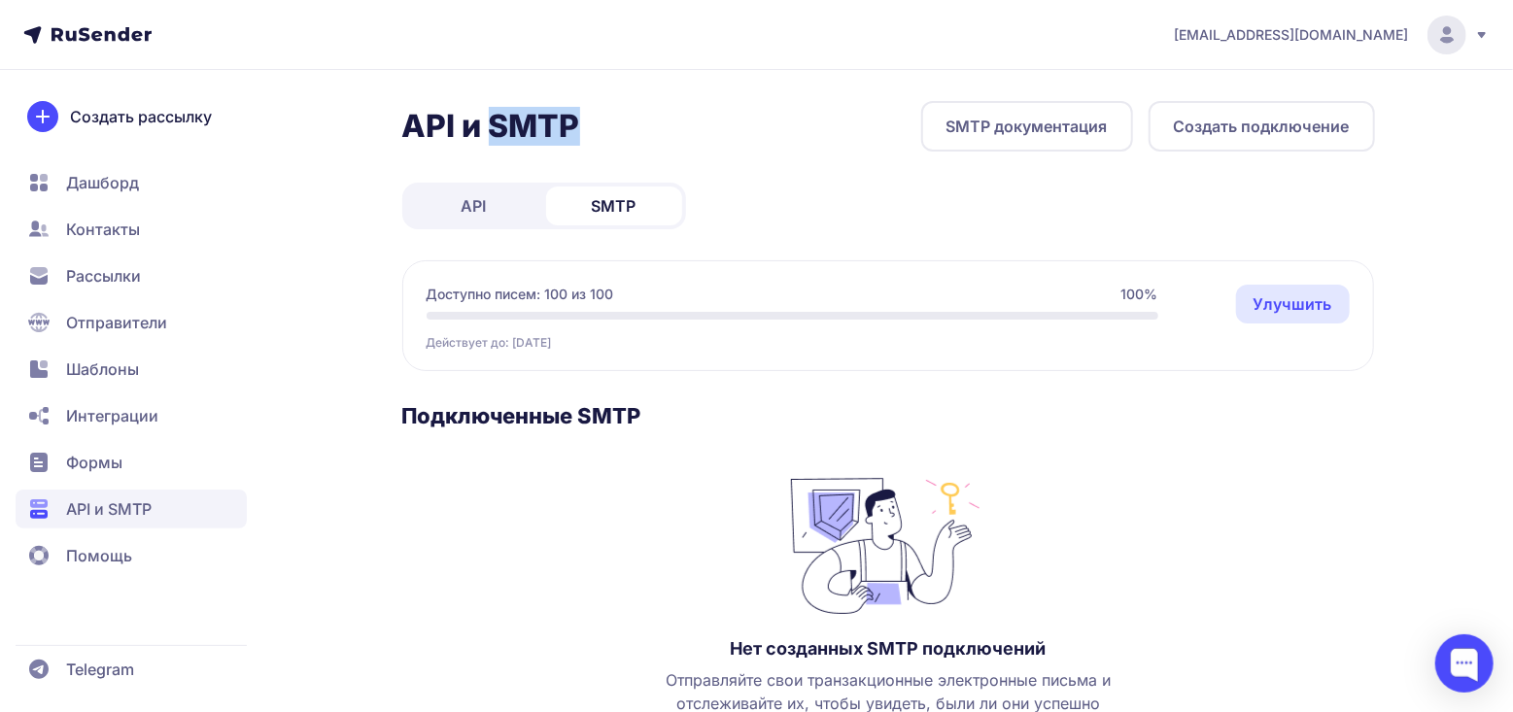
click at [540, 137] on h2 "API и SMTP" at bounding box center [491, 126] width 178 height 39
copy h2 "SMTP"
click at [984, 141] on link "SMTP документация" at bounding box center [1027, 126] width 212 height 51
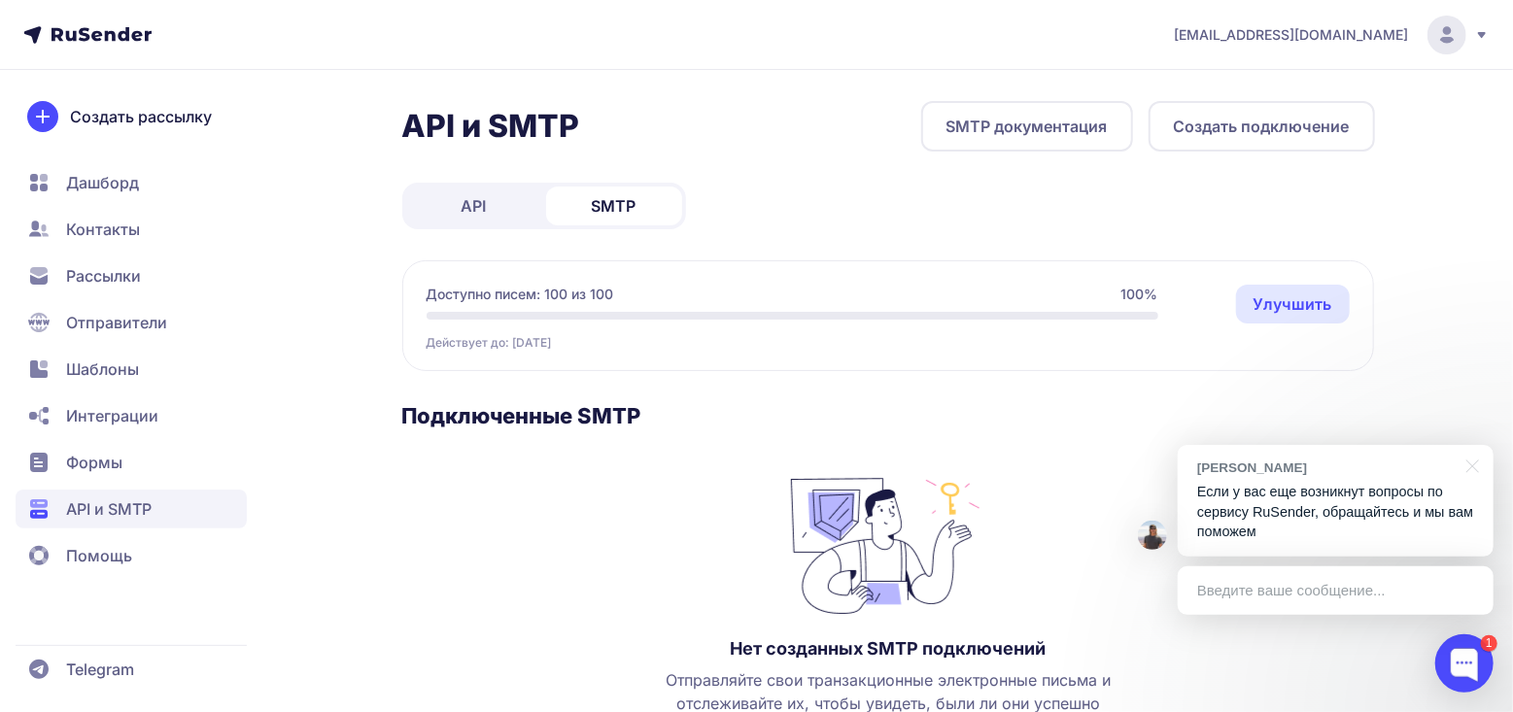
click at [1263, 530] on p "Если у вас еще возникнут вопросы по сервису RuSender, обращайтесь и мы вам помо…" at bounding box center [1335, 512] width 277 height 60
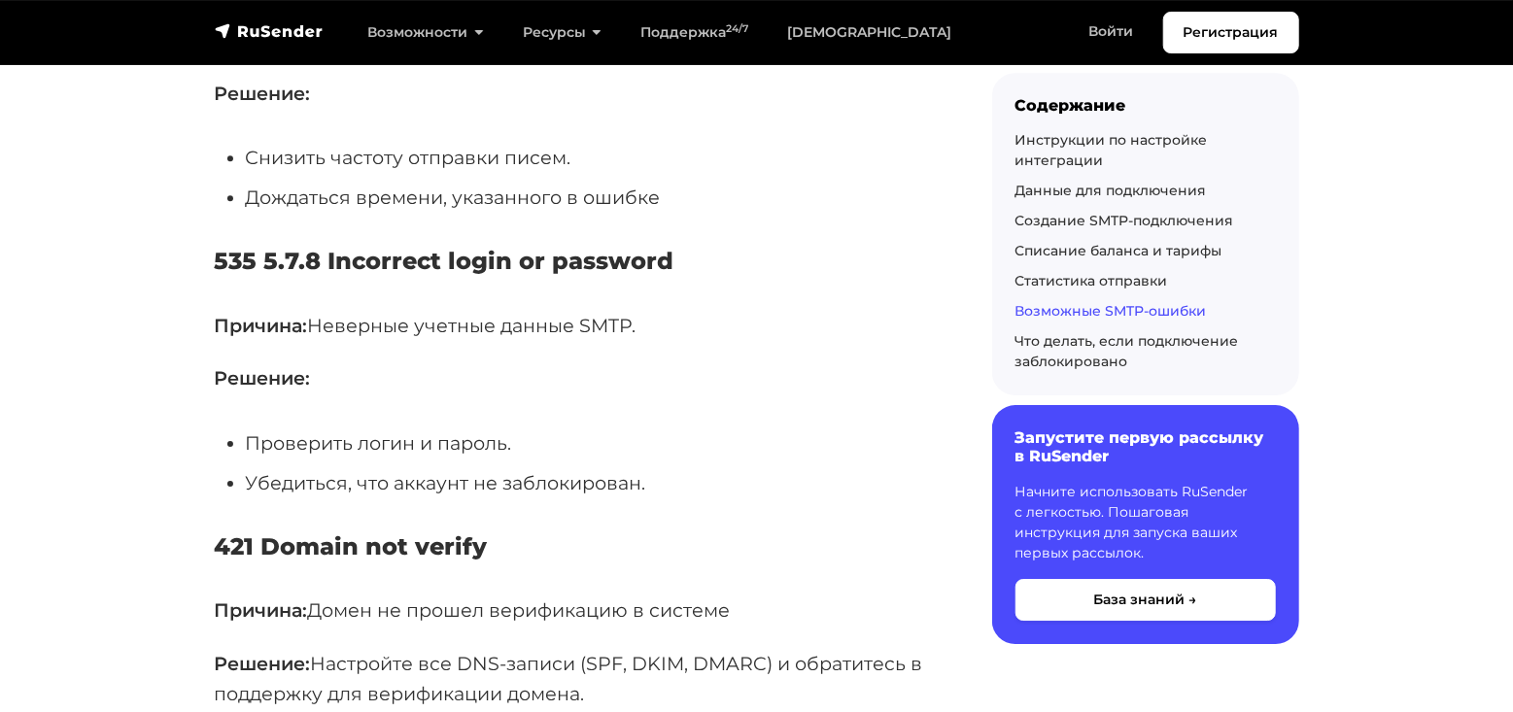
scroll to position [7483, 0]
